Goal: Navigation & Orientation: Find specific page/section

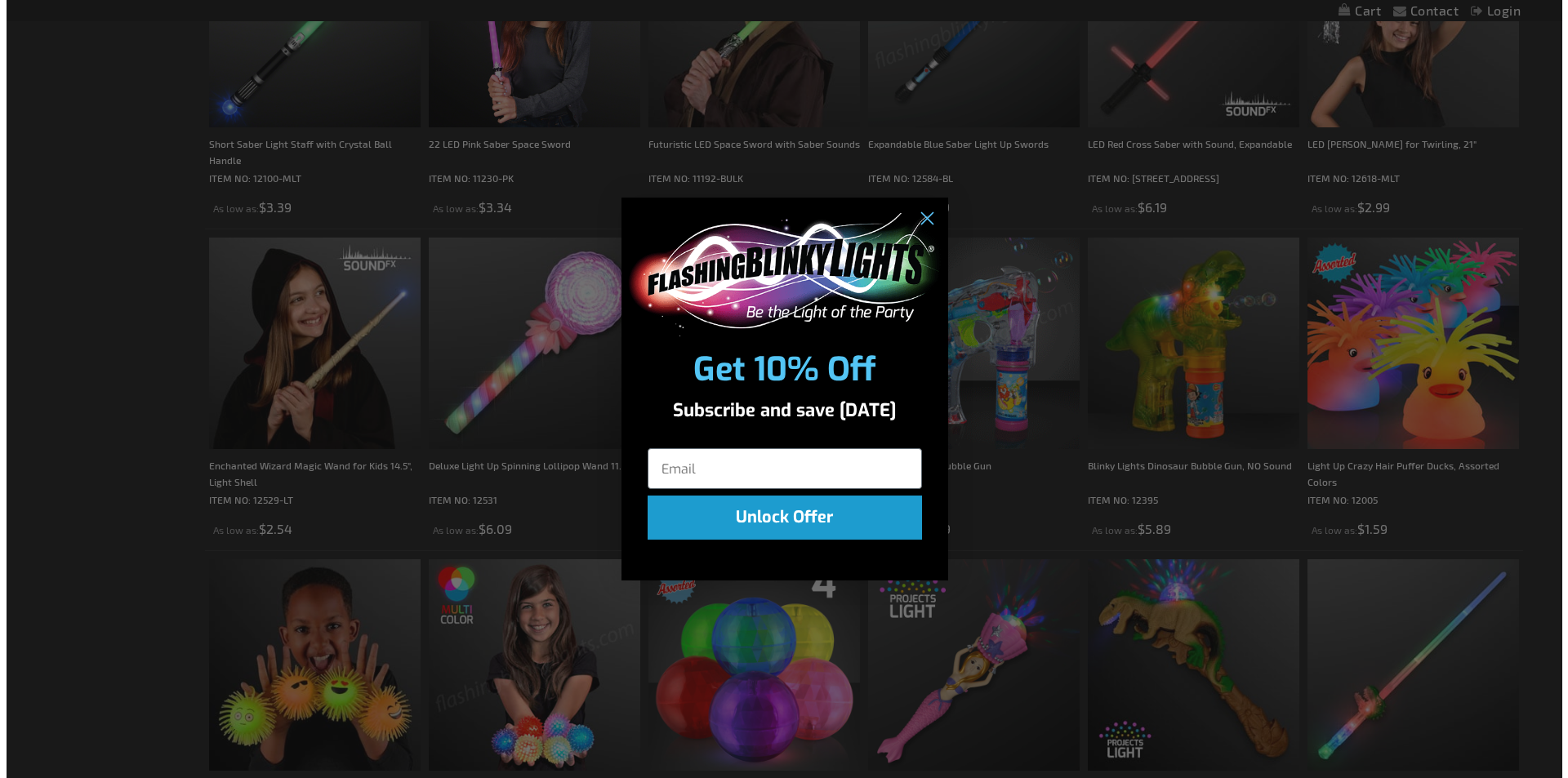
scroll to position [1228, 0]
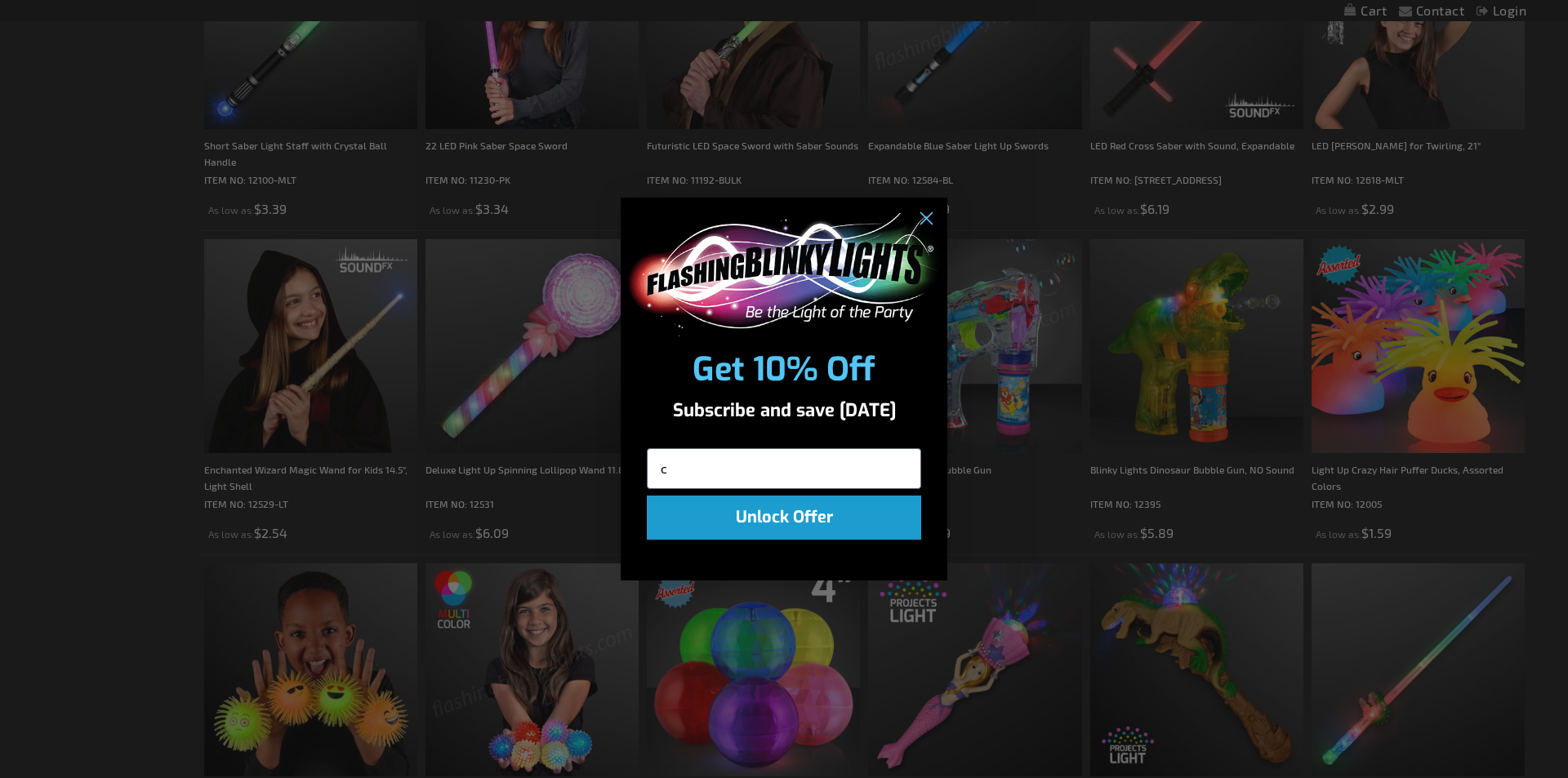
type input "clmshll1@aol.com"
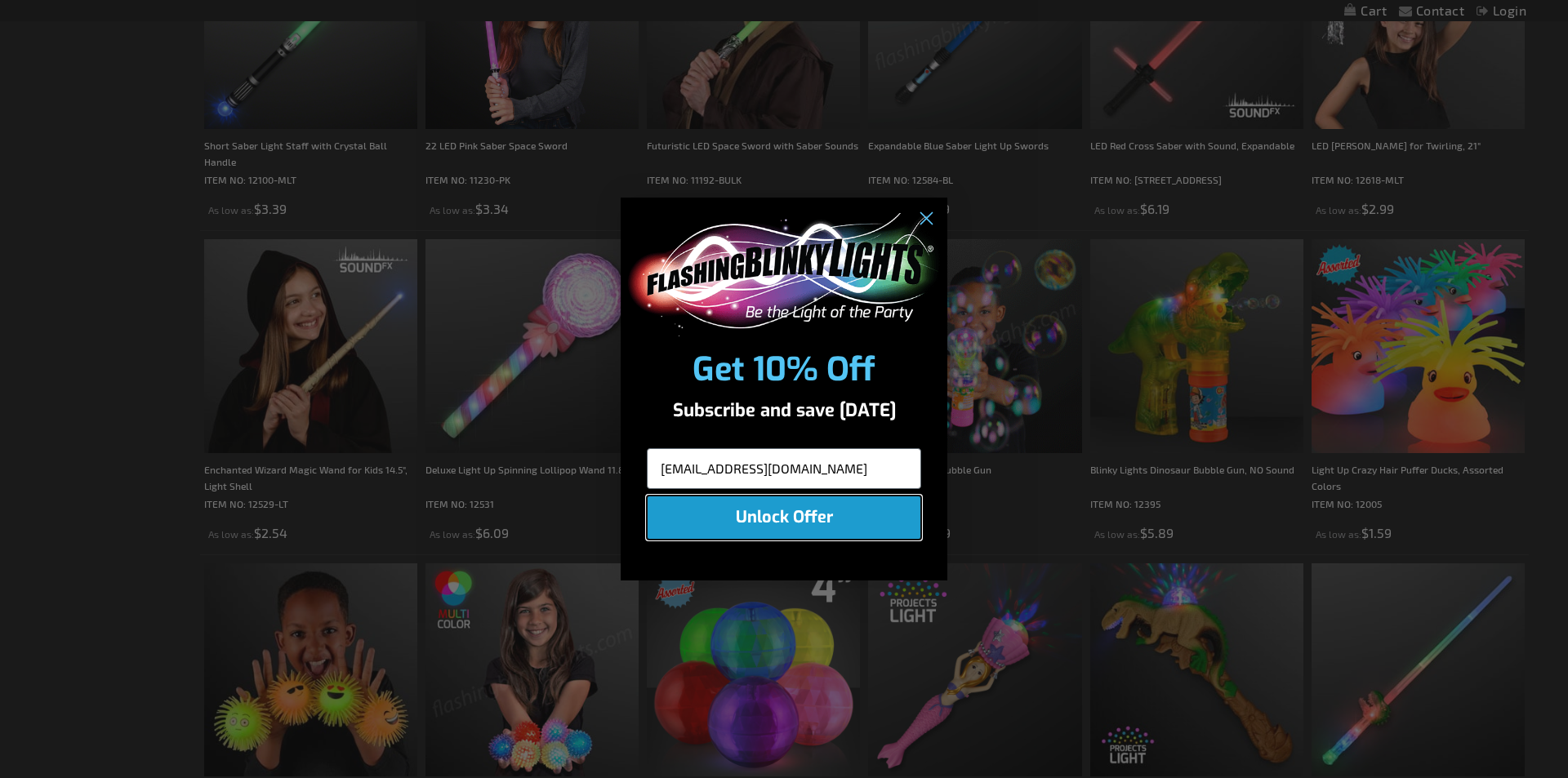
click at [810, 520] on button "Unlock Offer" at bounding box center [783, 518] width 274 height 44
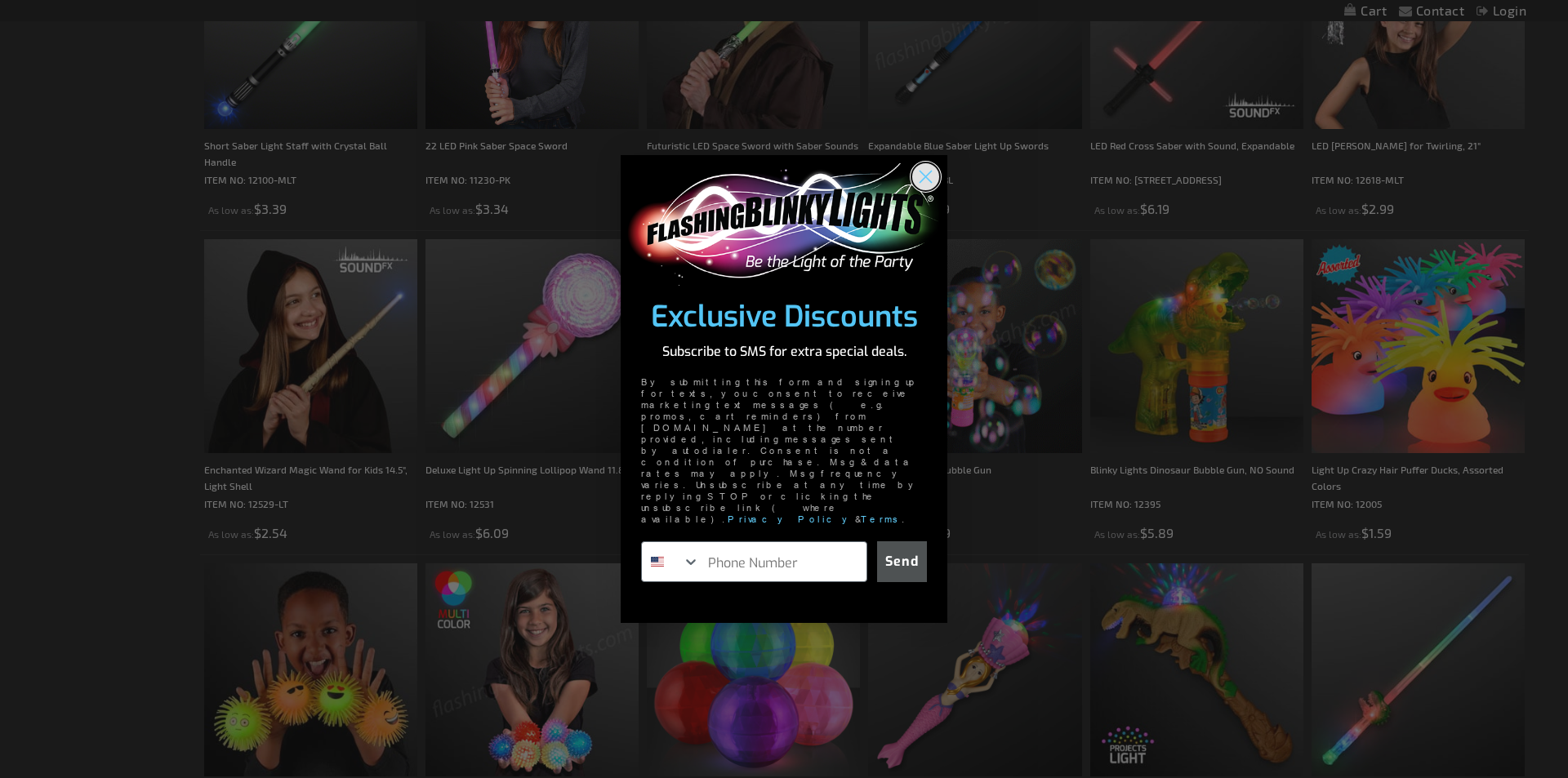
click at [916, 189] on circle "Close dialog" at bounding box center [925, 175] width 27 height 27
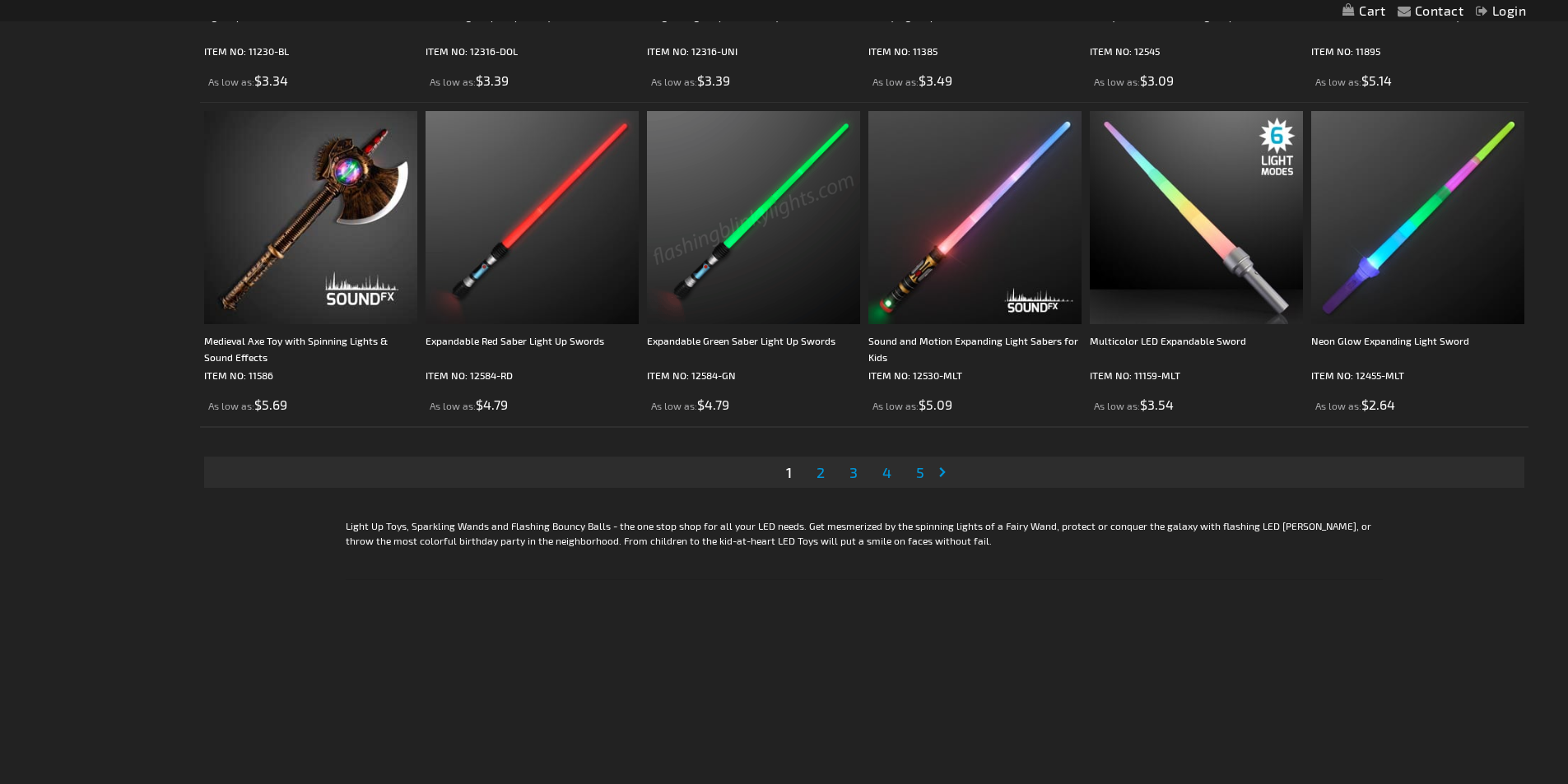
scroll to position [3290, 0]
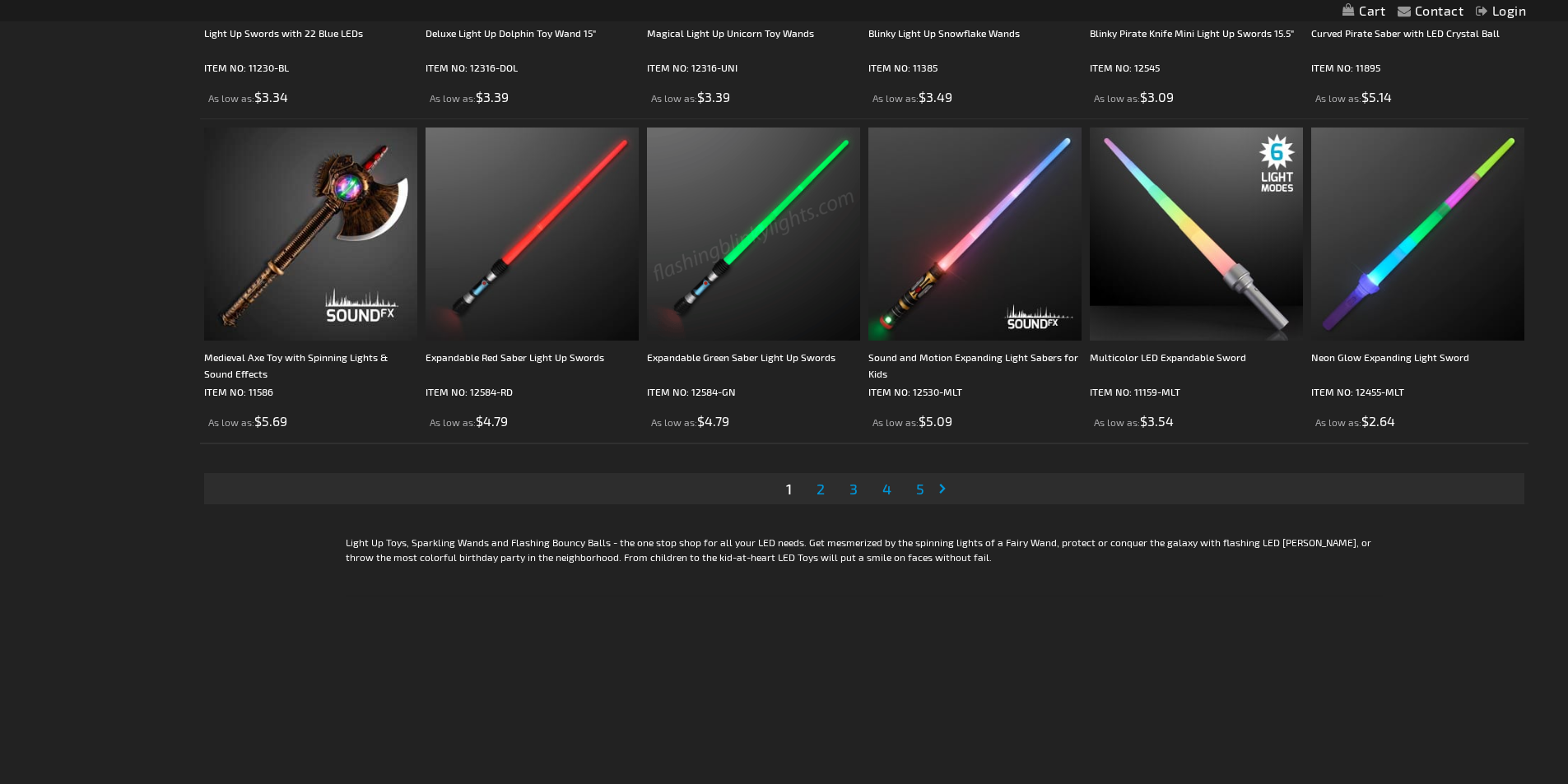
click at [822, 498] on link "Page 2" at bounding box center [821, 489] width 15 height 25
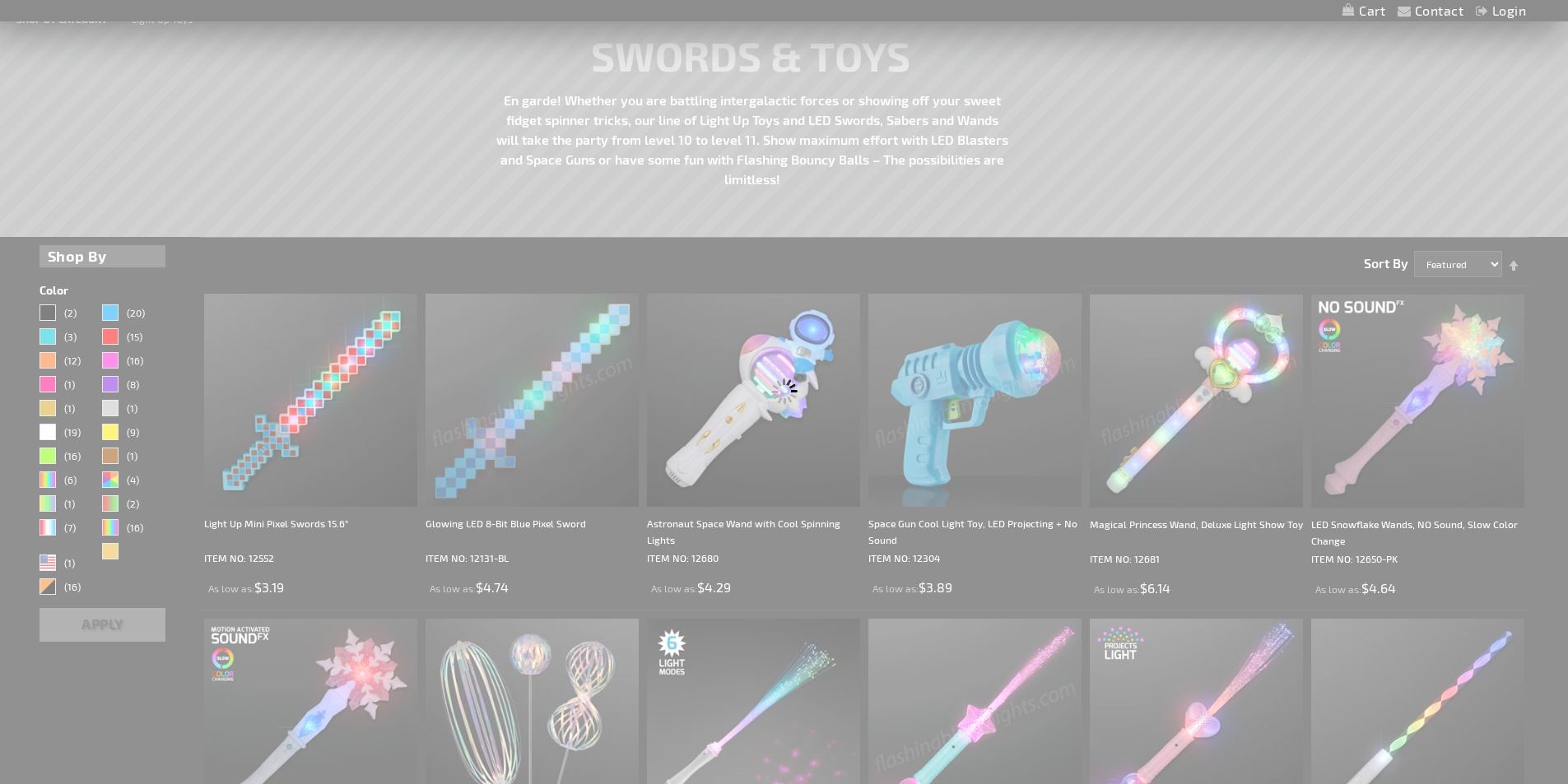
scroll to position [90, 0]
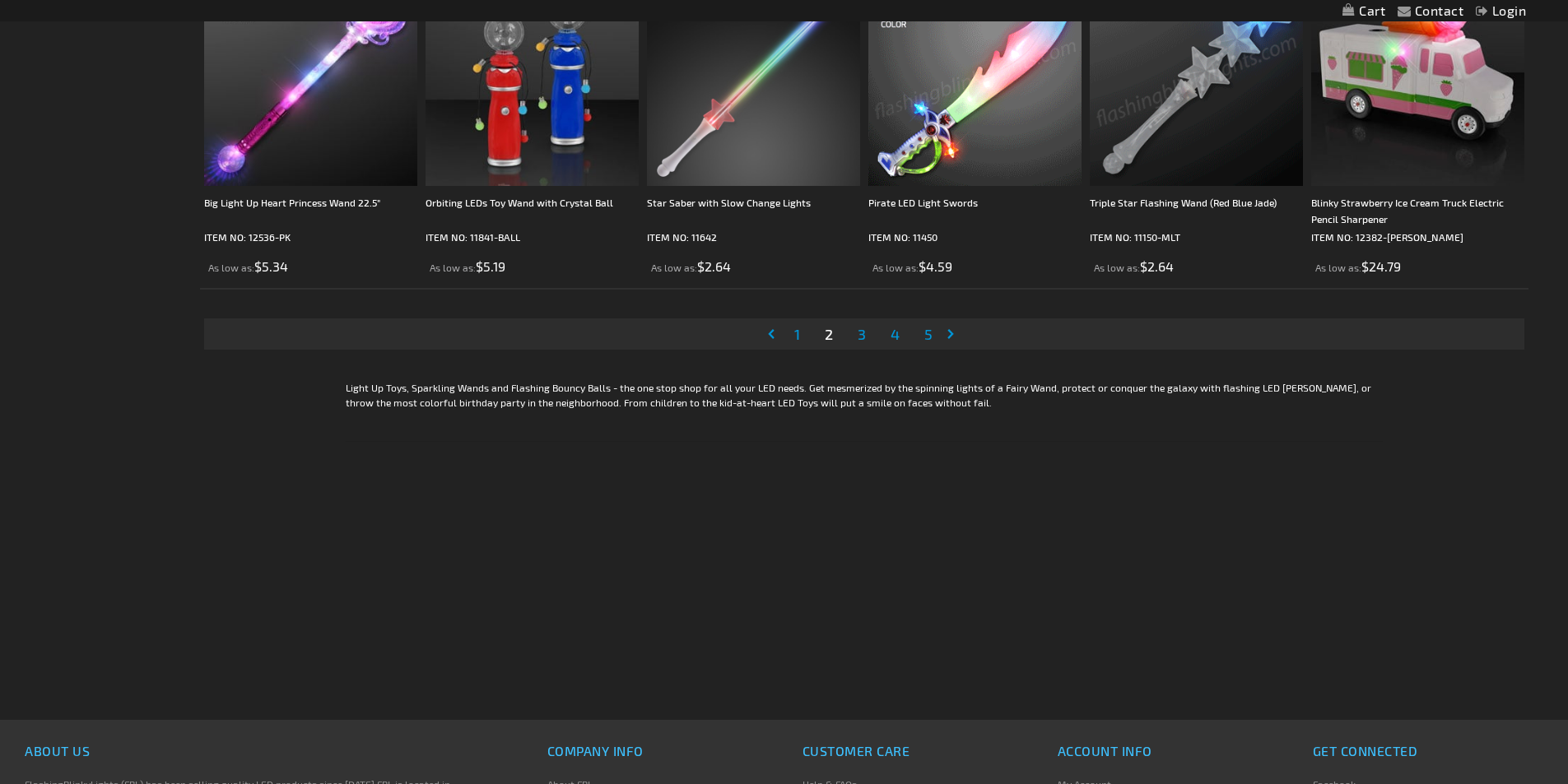
scroll to position [3455, 0]
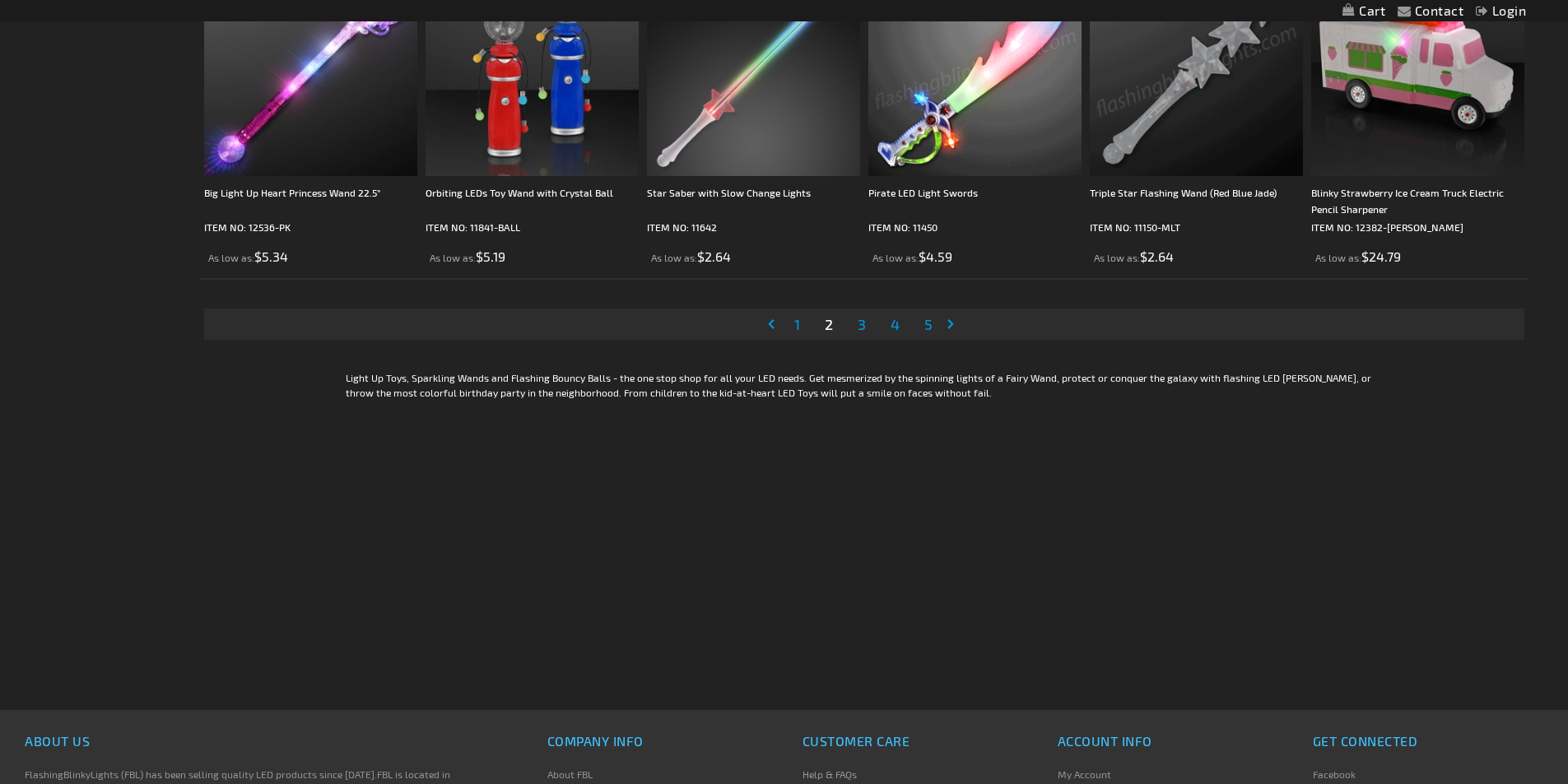
click at [862, 326] on span "3" at bounding box center [862, 324] width 8 height 18
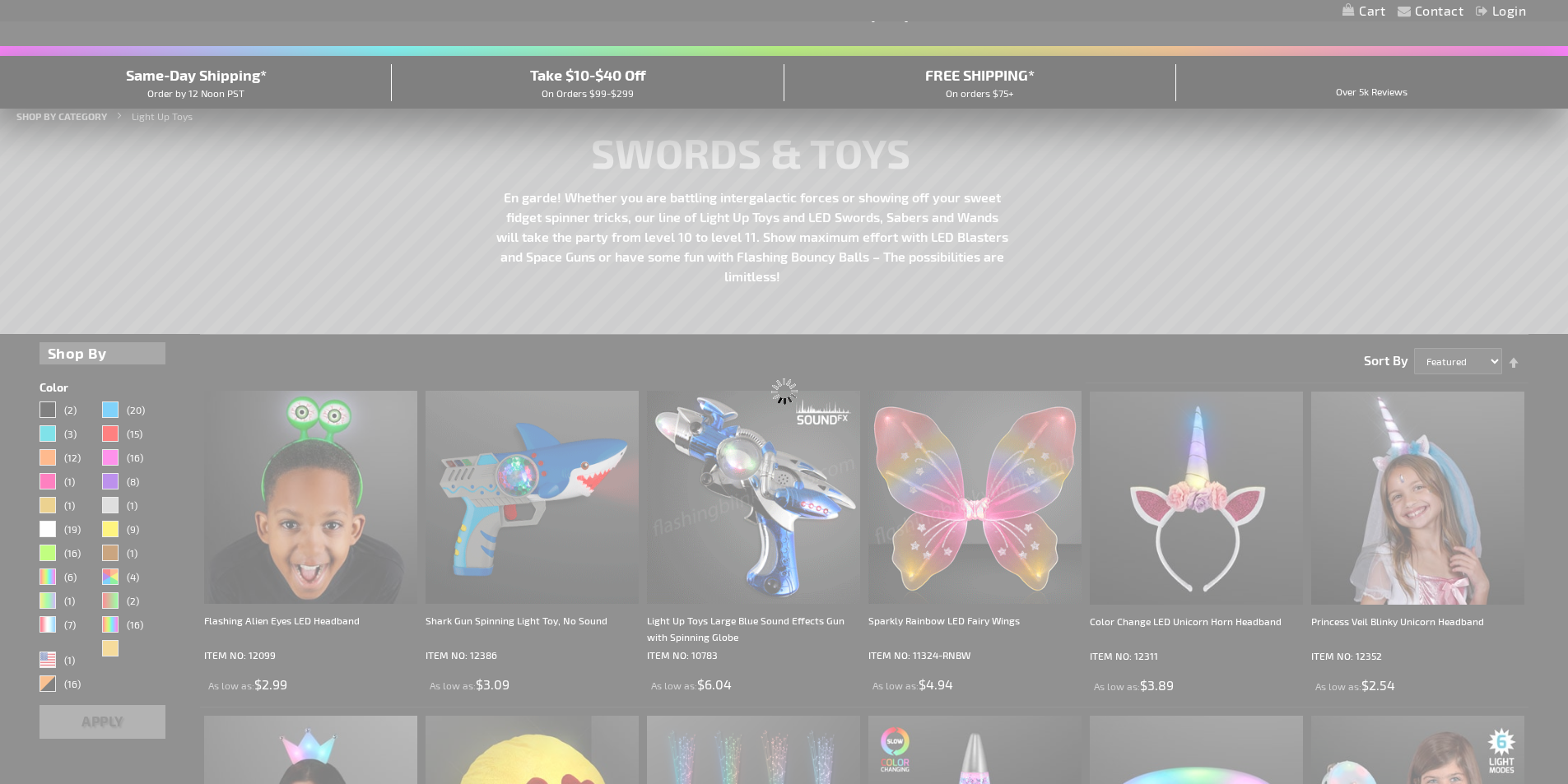
scroll to position [37, 0]
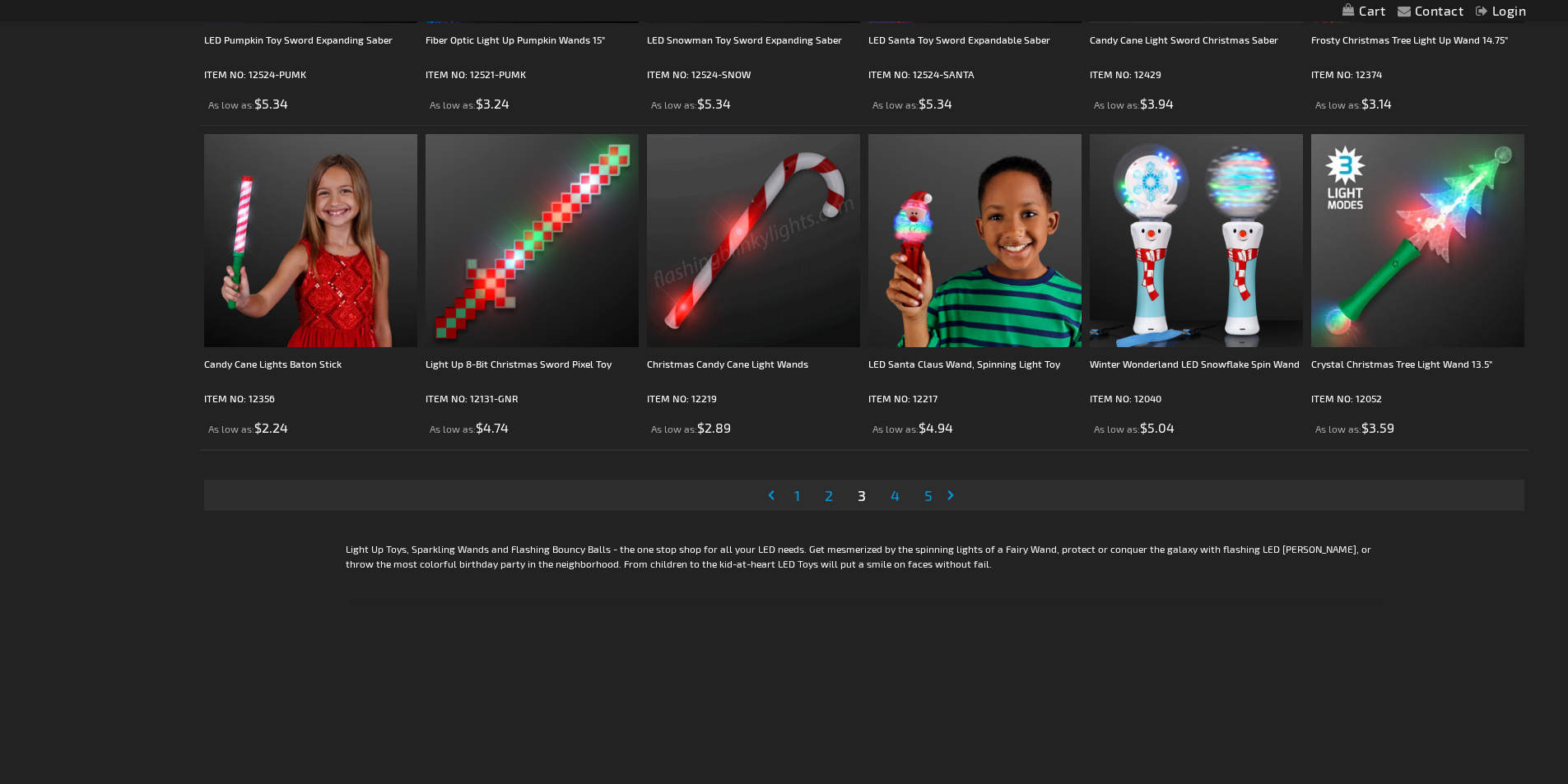
scroll to position [3290, 0]
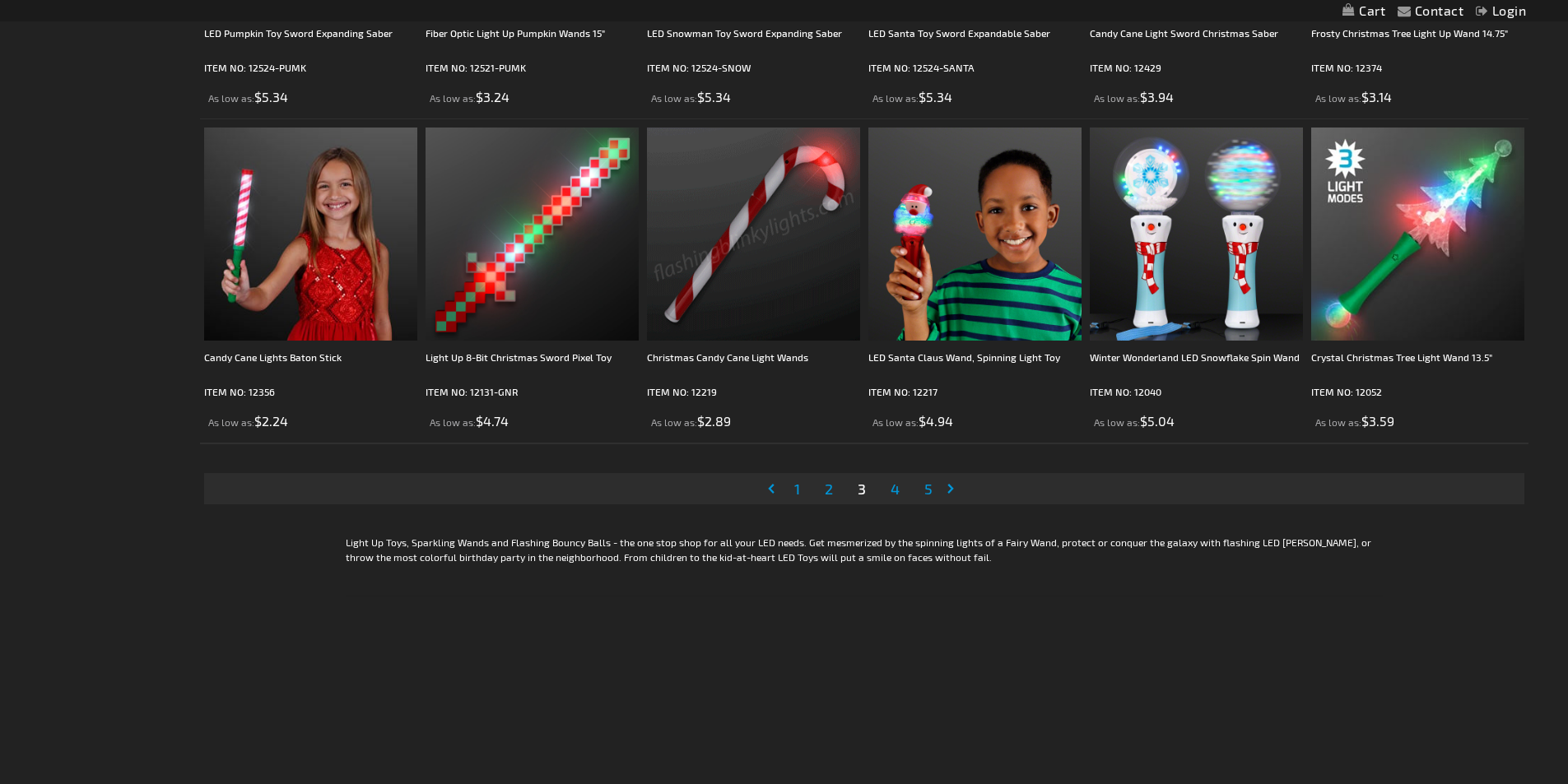
click at [900, 484] on link "Page 4" at bounding box center [895, 489] width 16 height 25
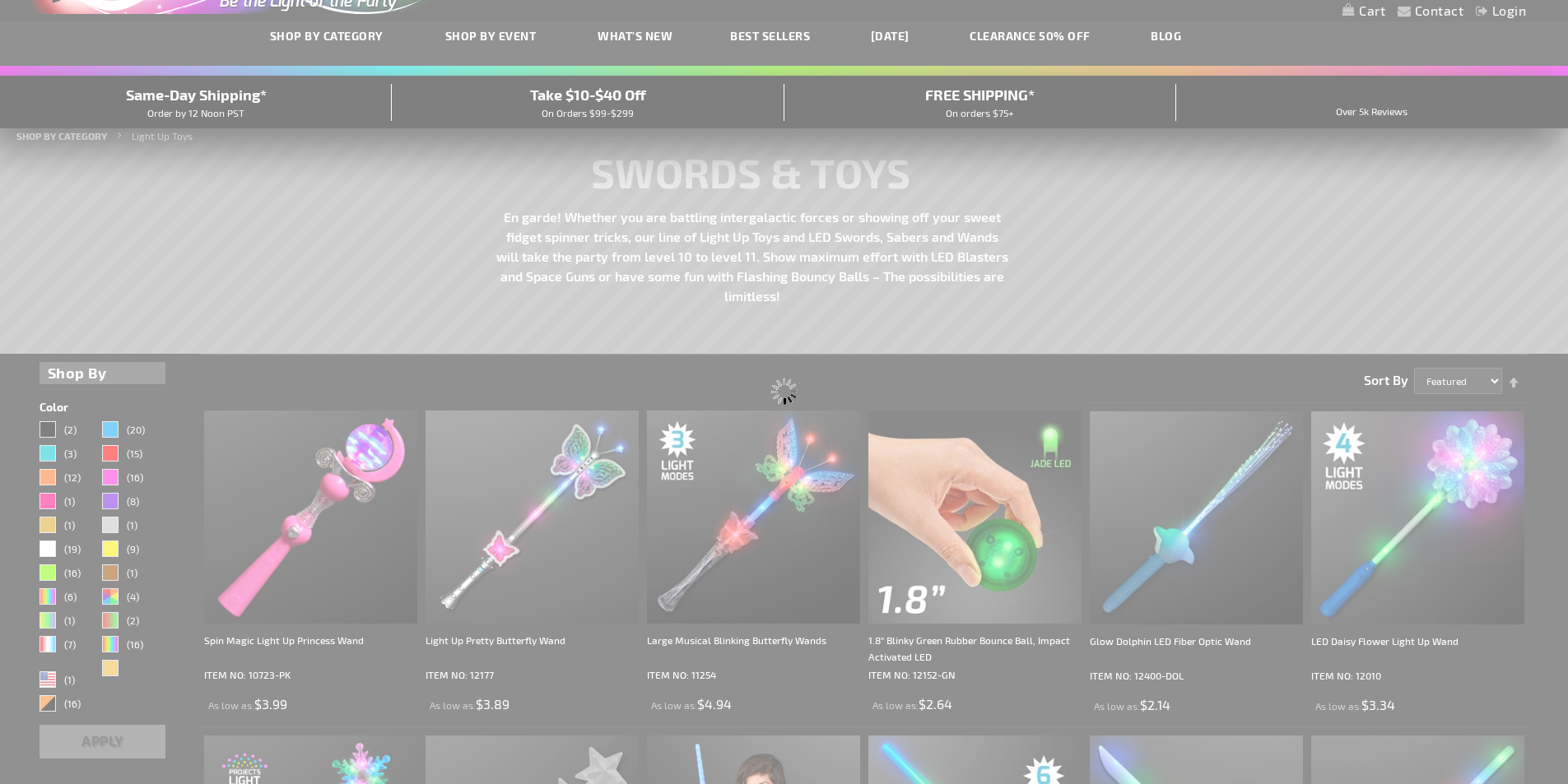
scroll to position [56, 0]
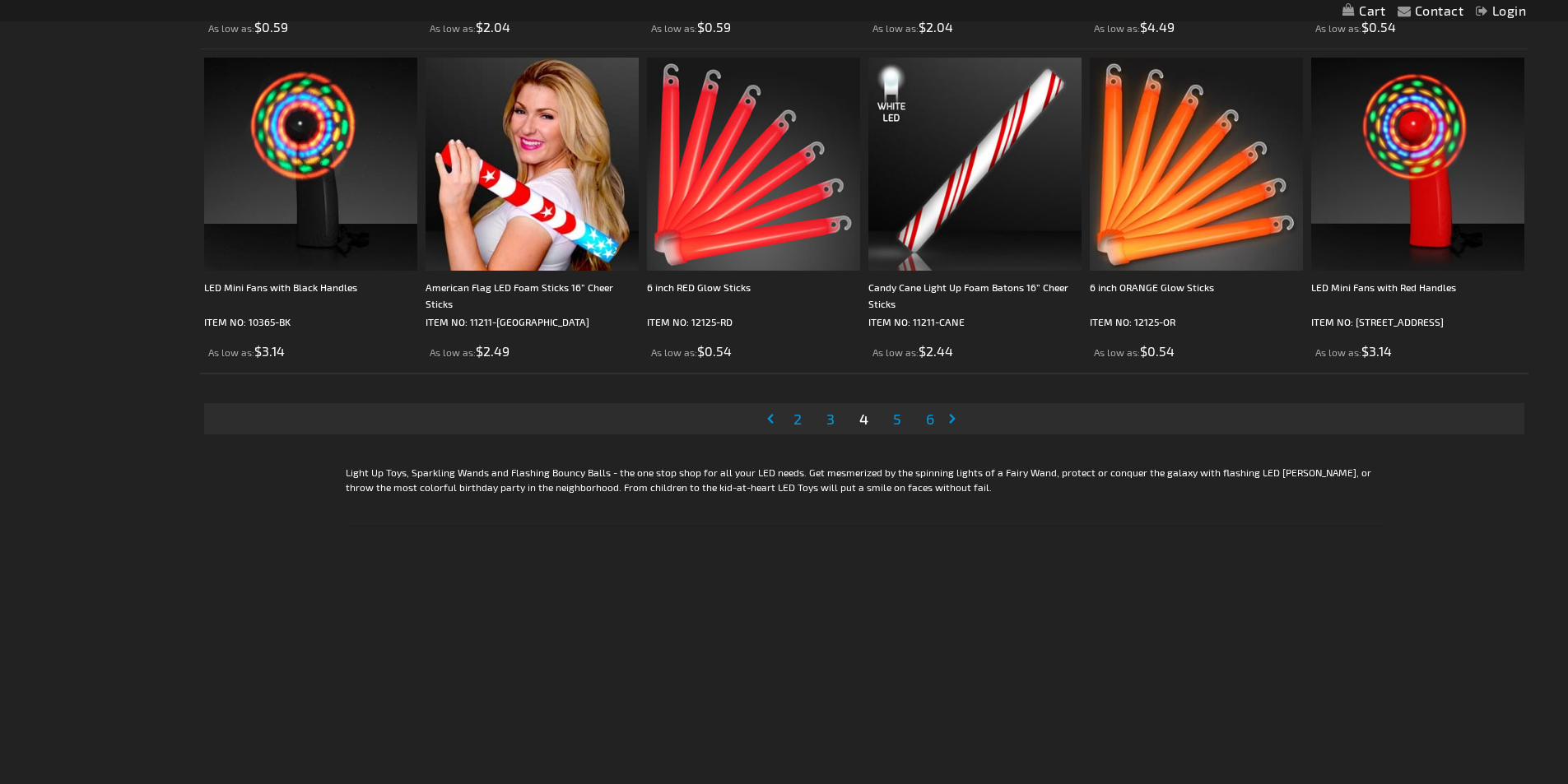
scroll to position [3372, 0]
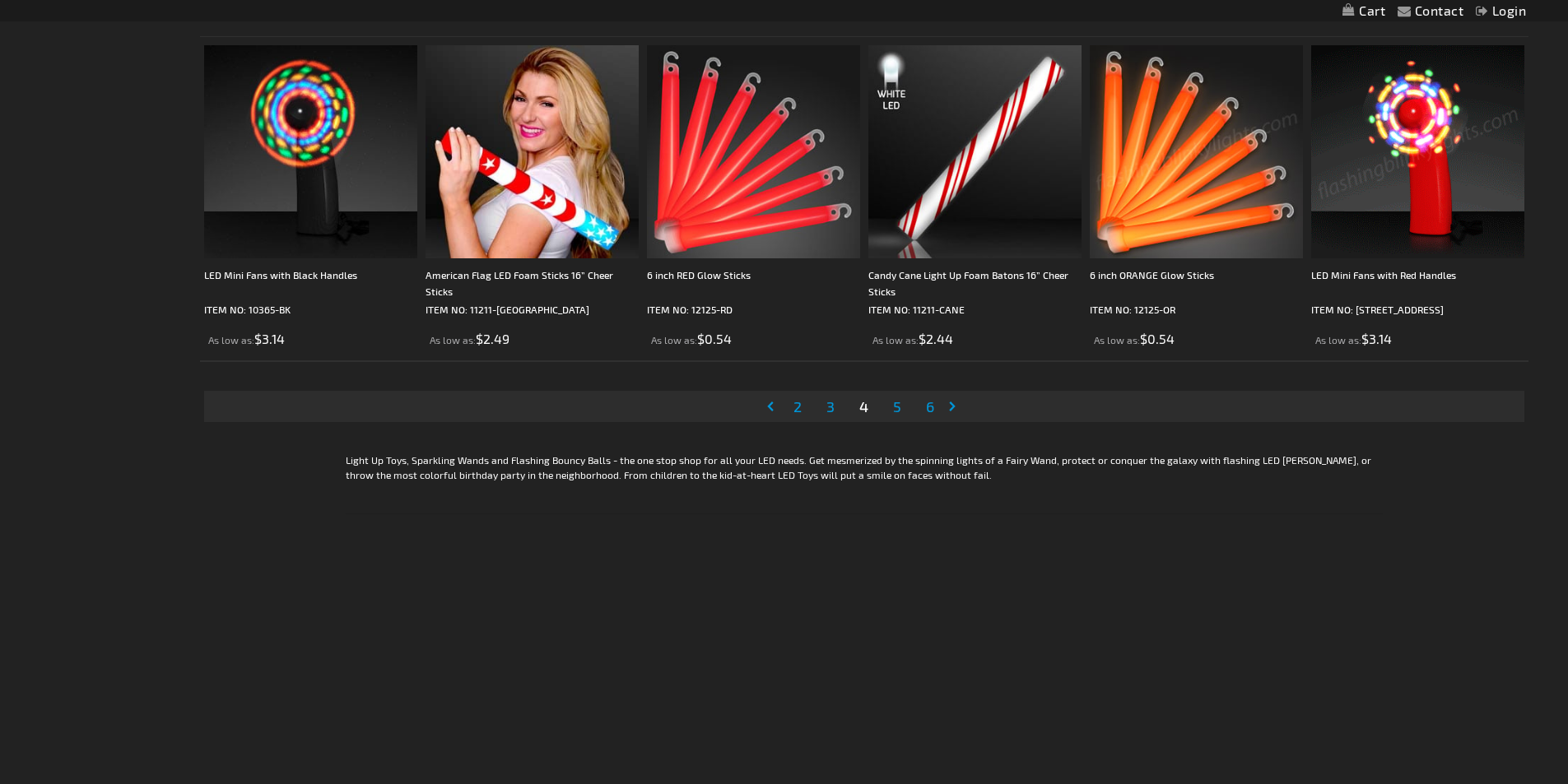
click at [896, 406] on span "5" at bounding box center [897, 407] width 8 height 18
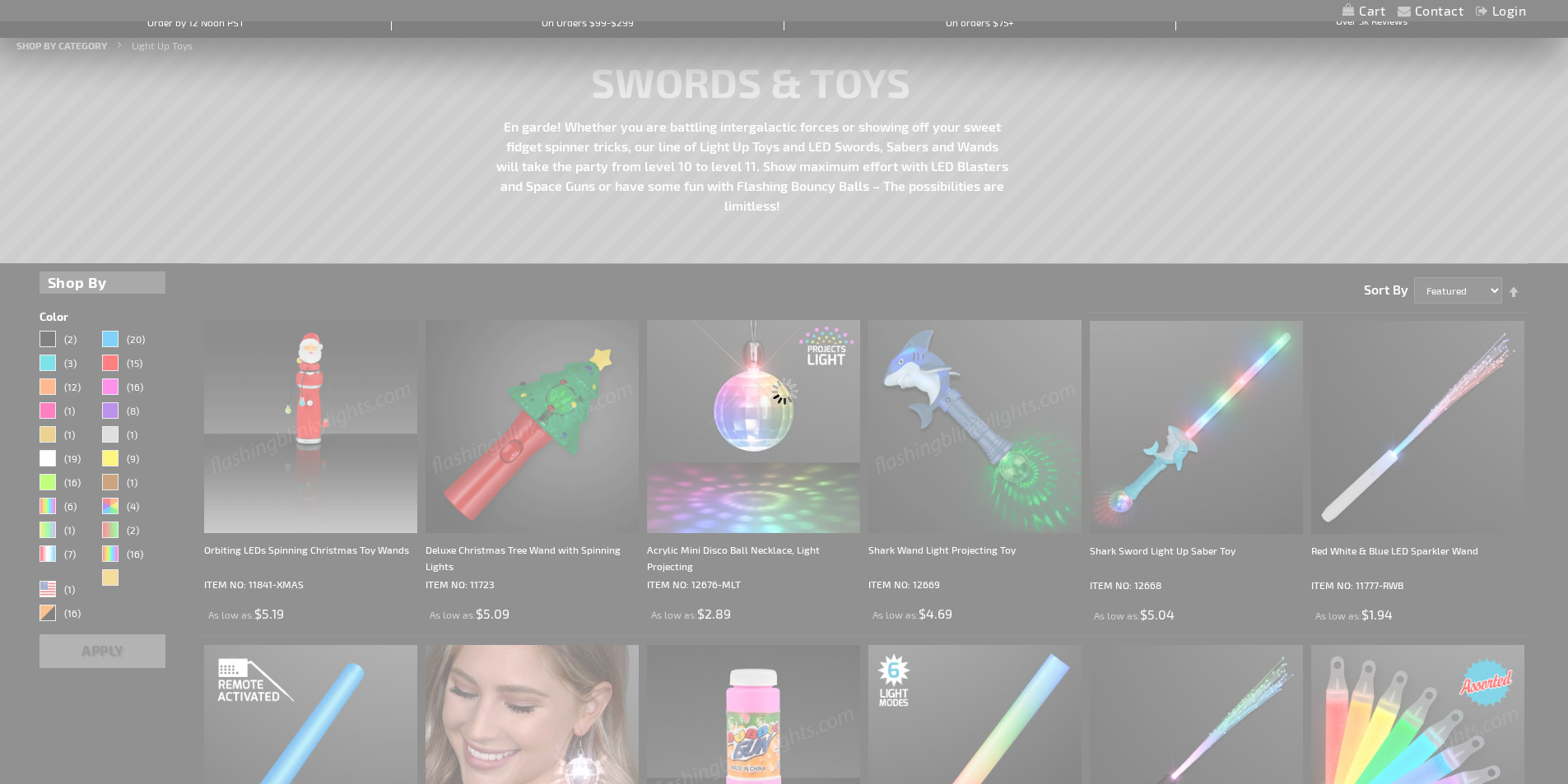
scroll to position [75, 0]
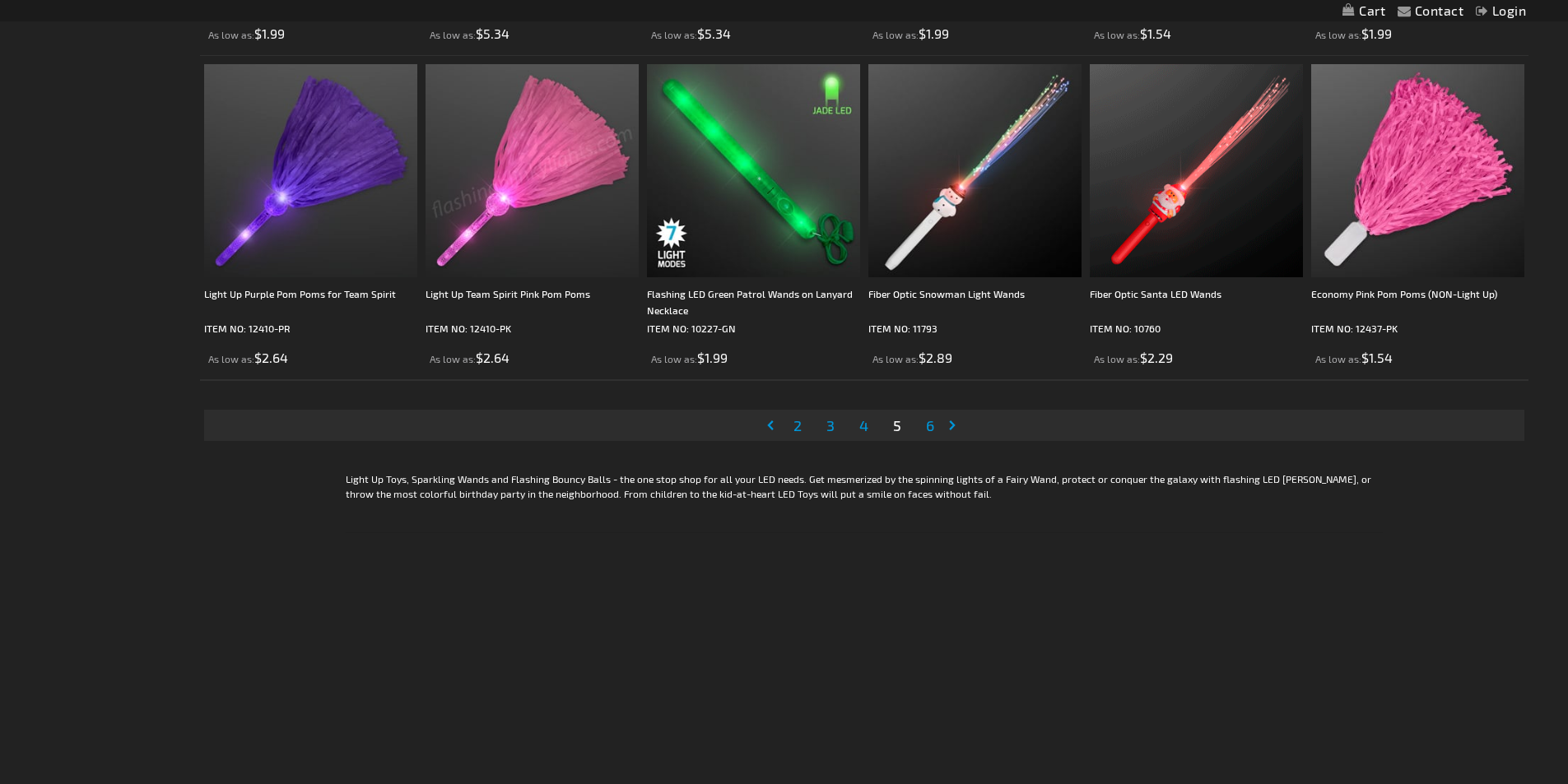
scroll to position [3372, 0]
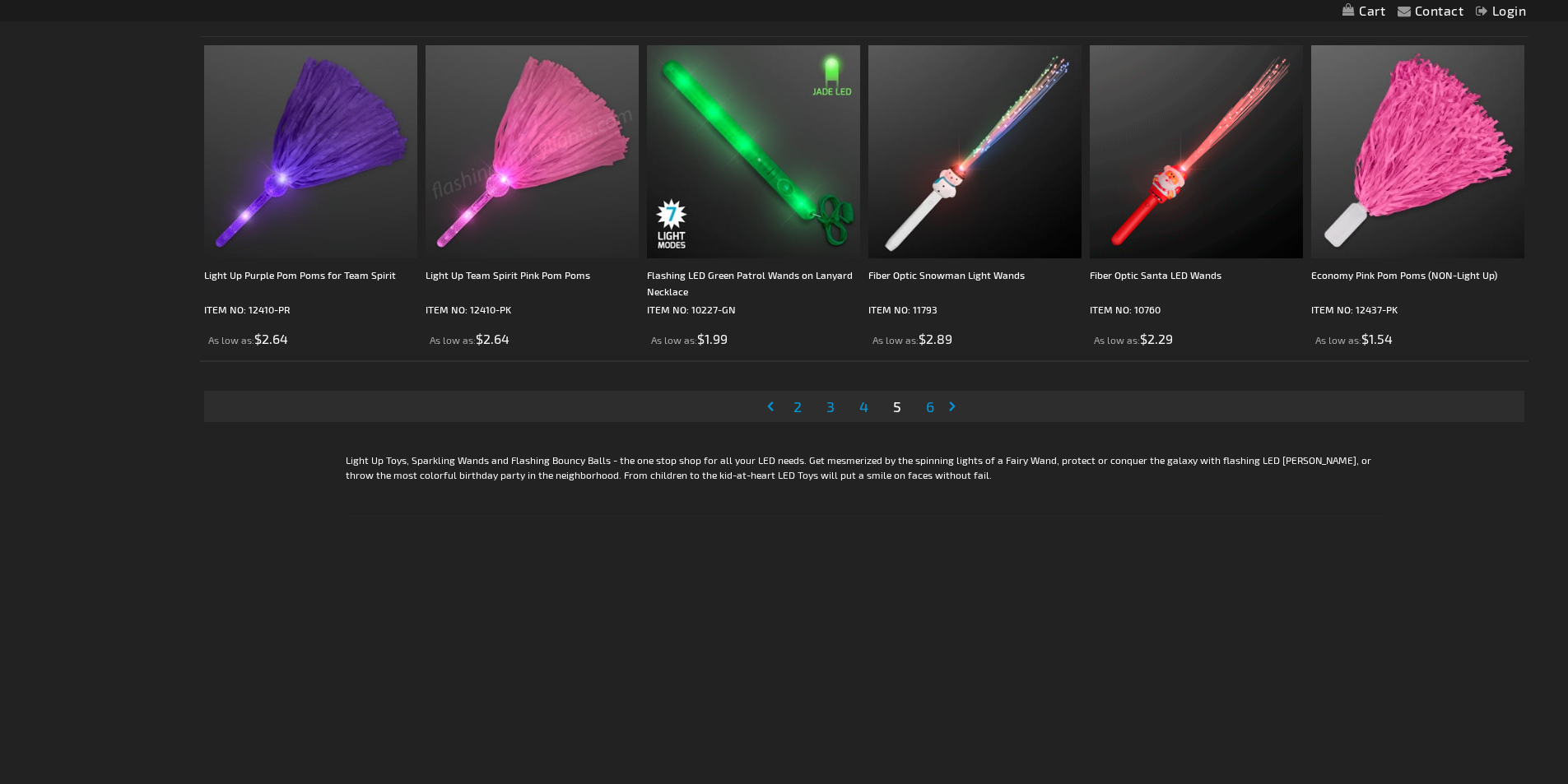
click at [930, 403] on span "6" at bounding box center [930, 407] width 8 height 18
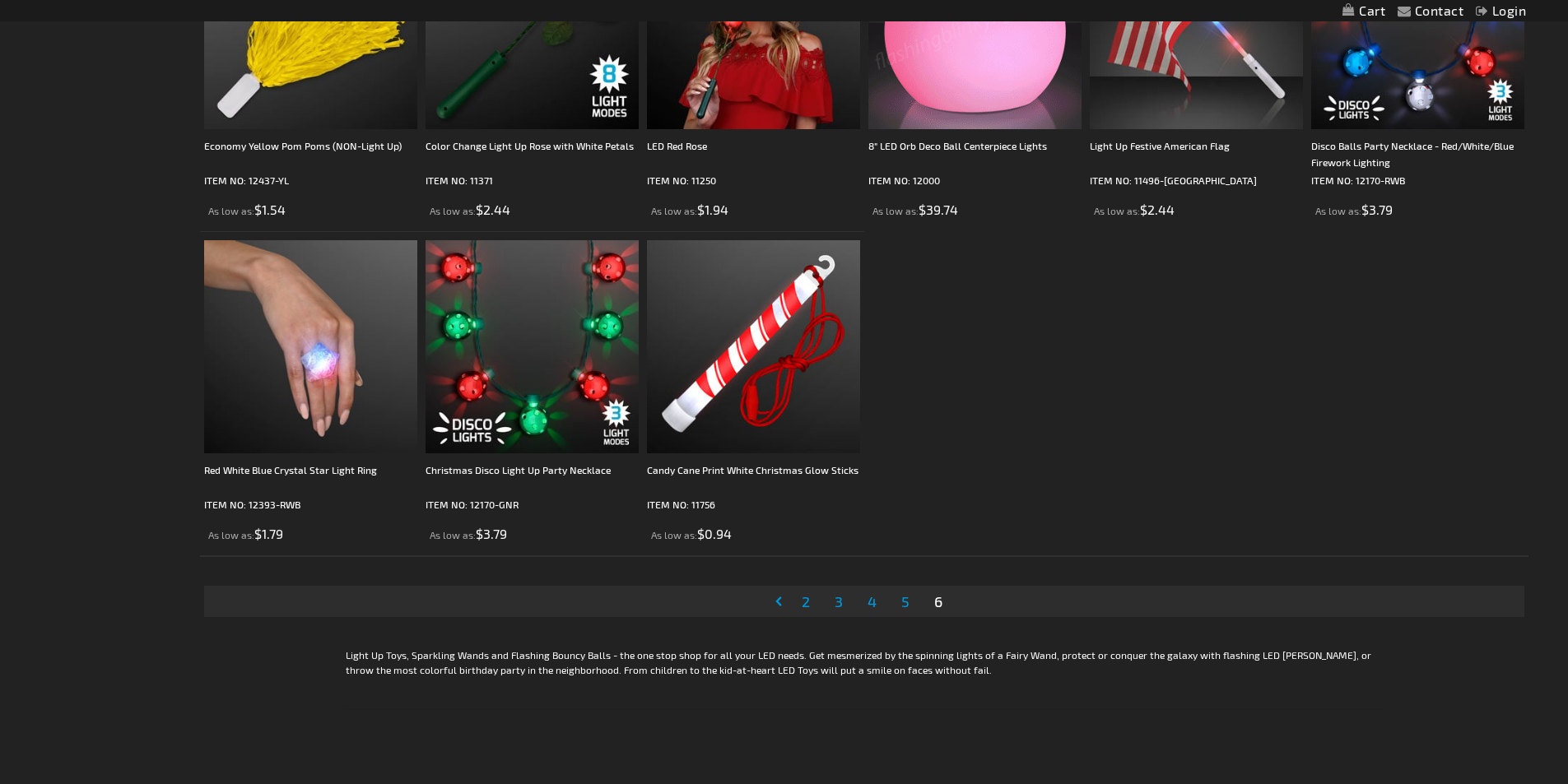
scroll to position [1234, 0]
click at [774, 600] on link "Page Previous" at bounding box center [782, 601] width 17 height 25
